Goal: Find specific page/section: Find specific page/section

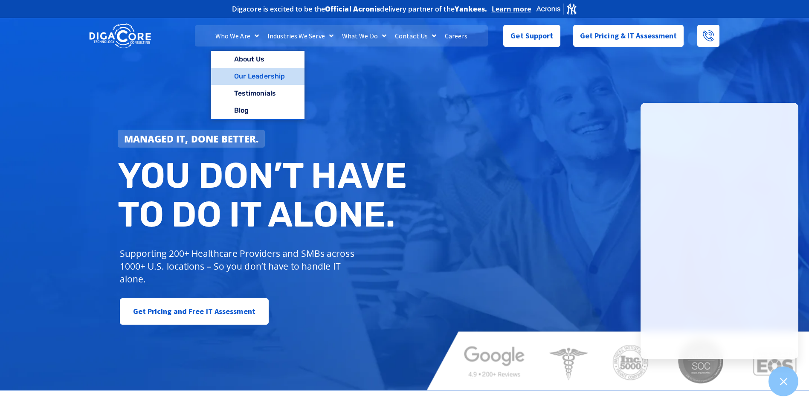
click at [259, 71] on link "Our Leadership" at bounding box center [257, 76] width 93 height 17
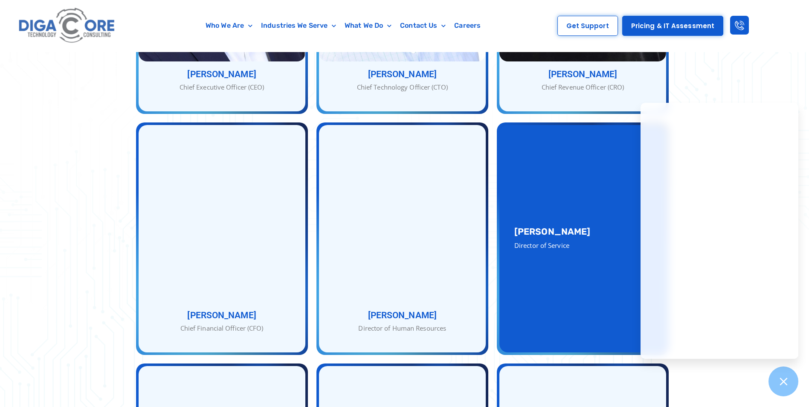
scroll to position [512, 0]
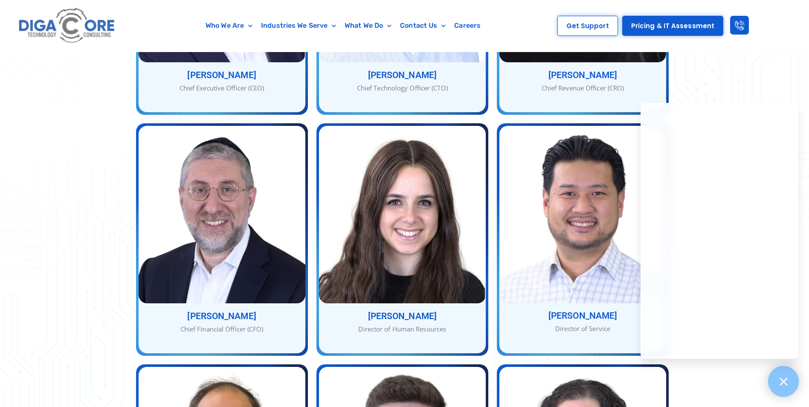
click at [774, 383] on div at bounding box center [783, 381] width 31 height 31
